Goal: Information Seeking & Learning: Learn about a topic

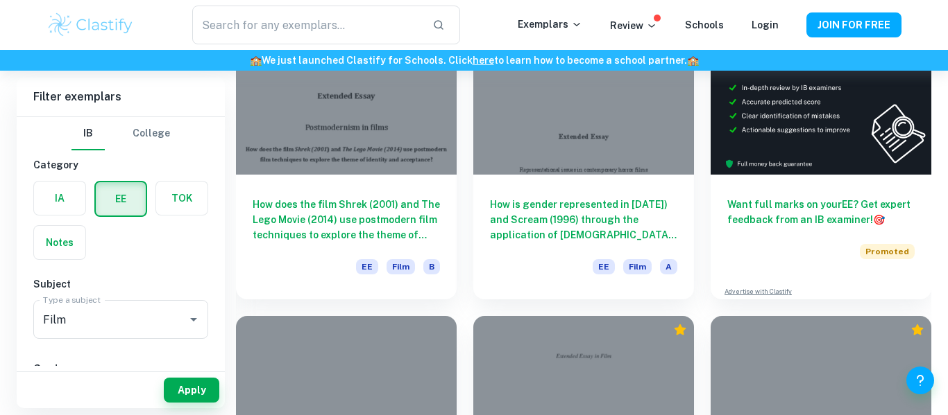
scroll to position [139, 0]
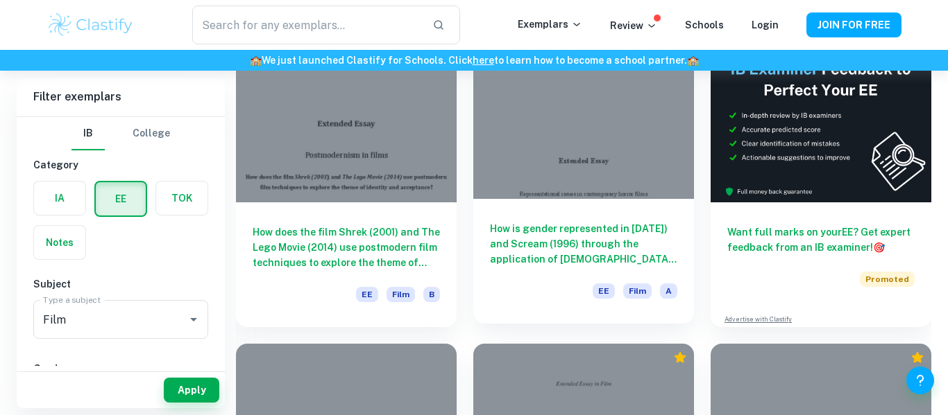
click at [554, 230] on h6 "How is gender represented in [DATE]) and Scream (1996) through the application …" at bounding box center [583, 244] width 187 height 46
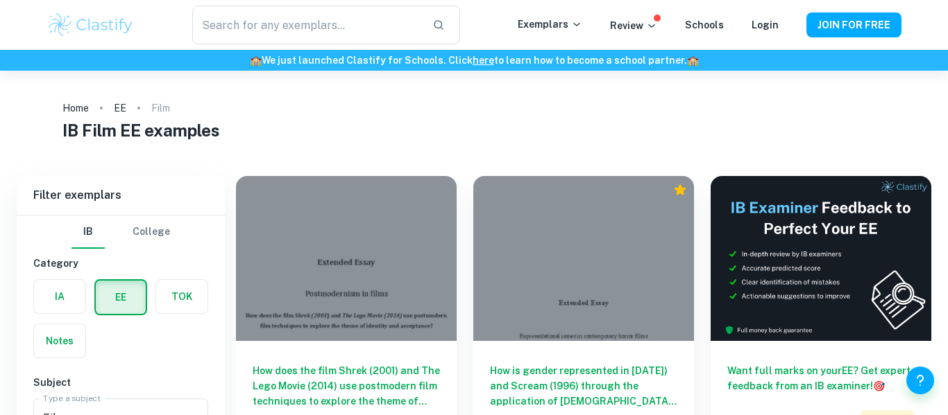
scroll to position [139, 0]
checkbox input "true"
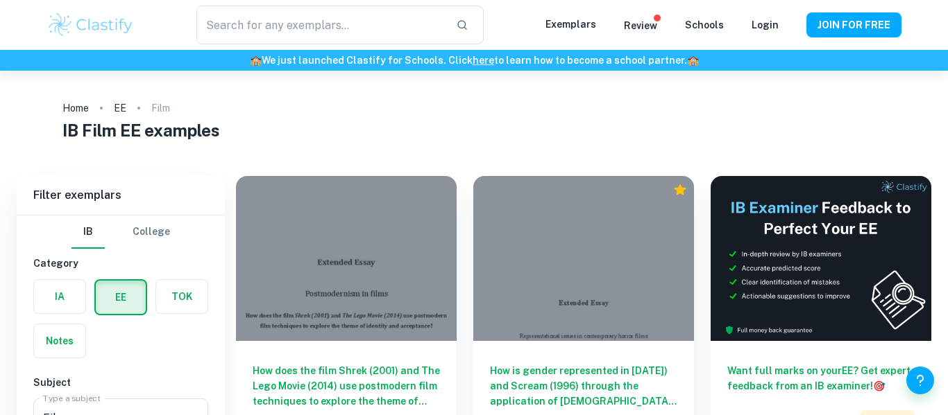
checkbox input "true"
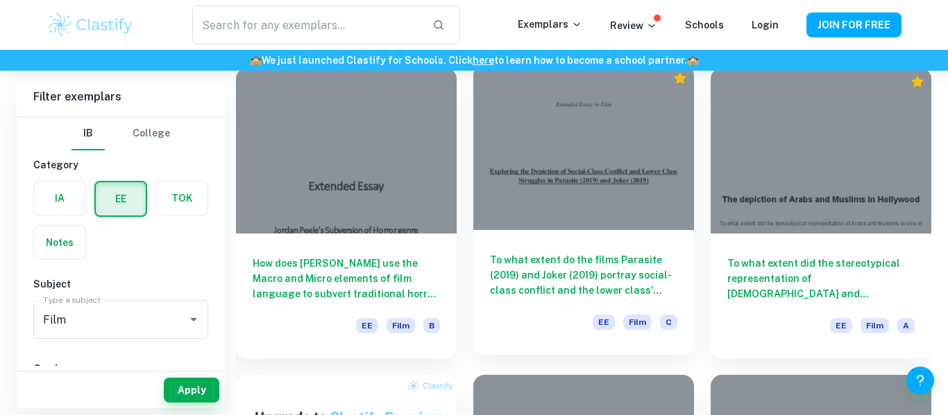
scroll to position [416, 0]
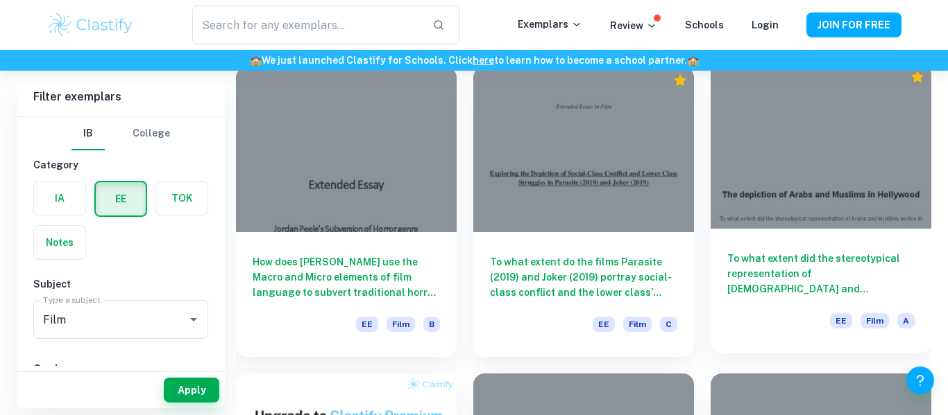
click at [796, 252] on h6 "To what extent did the stereotypical representation of [DEMOGRAPHIC_DATA] and […" at bounding box center [820, 274] width 187 height 46
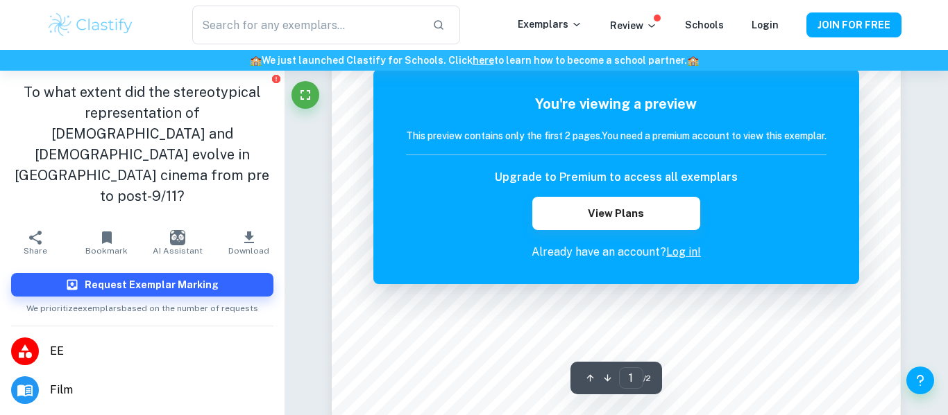
scroll to position [250, 0]
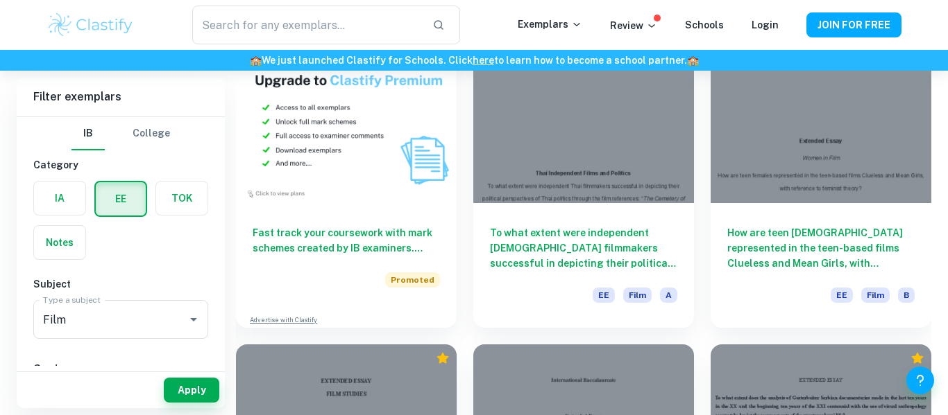
scroll to position [777, 0]
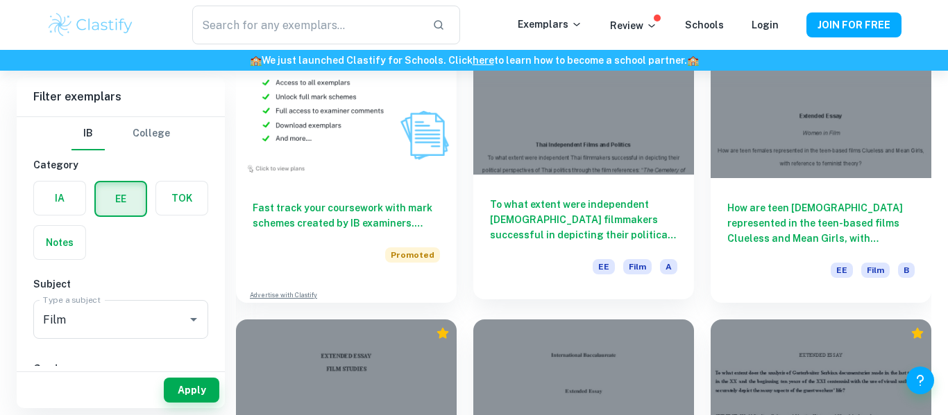
click at [514, 198] on h6 "To what extent were independent [DEMOGRAPHIC_DATA] filmmakers successful in dep…" at bounding box center [583, 220] width 187 height 46
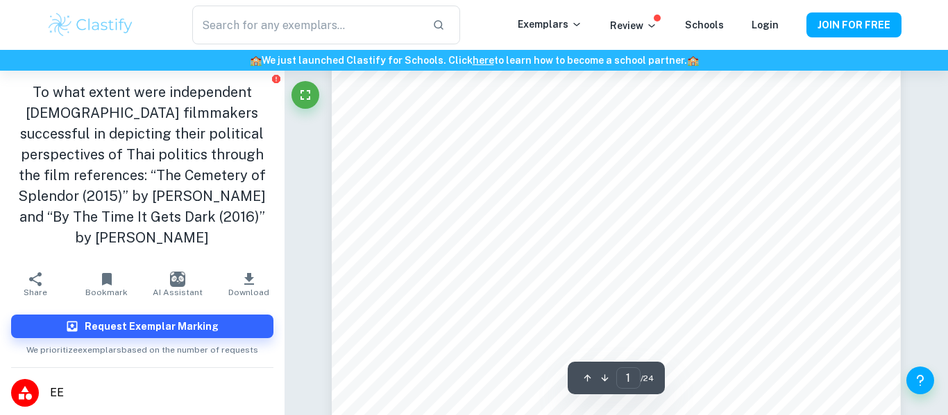
scroll to position [250, 0]
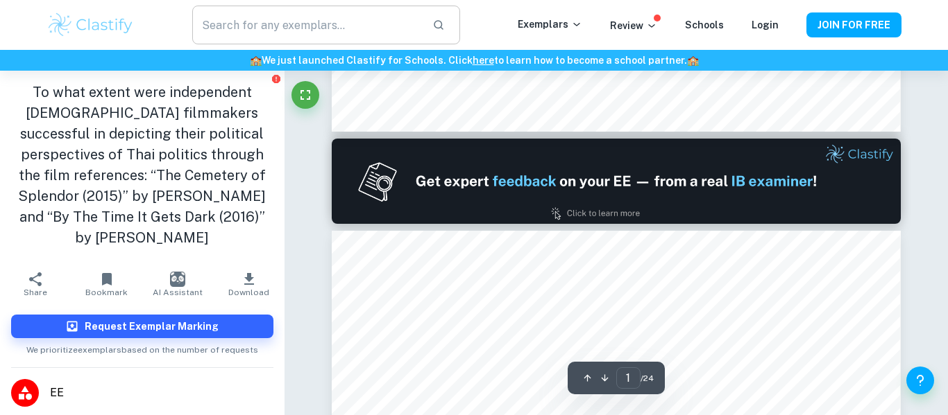
type input "2"
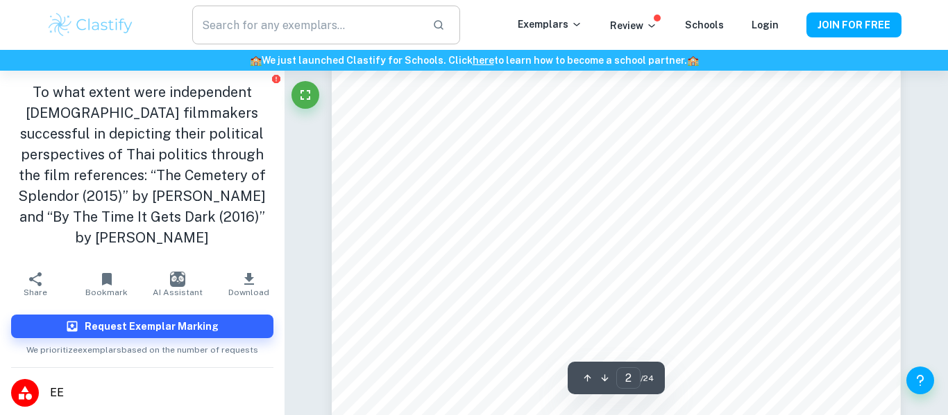
scroll to position [1193, 0]
